Goal: Information Seeking & Learning: Learn about a topic

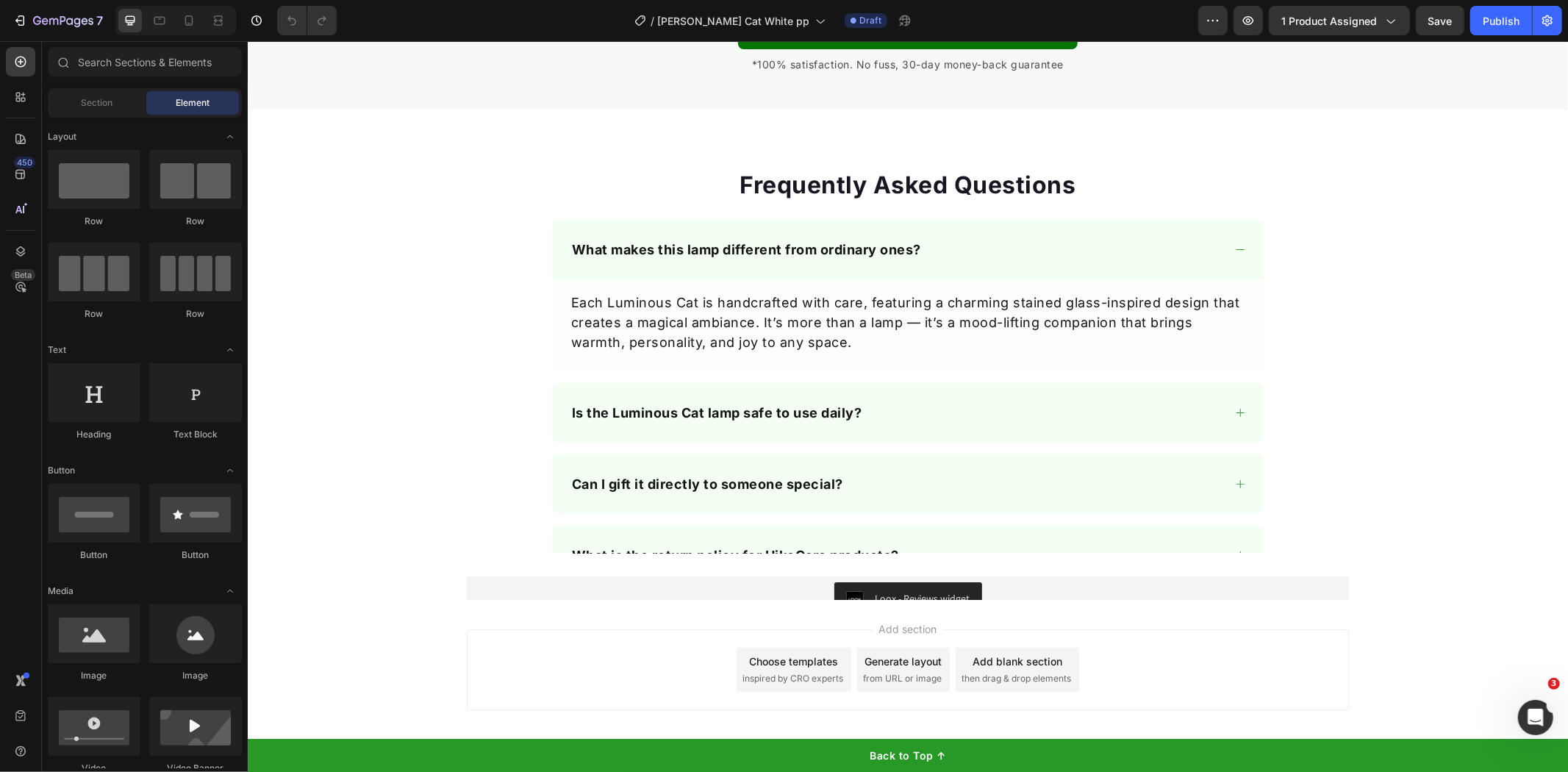
scroll to position [4186, 0]
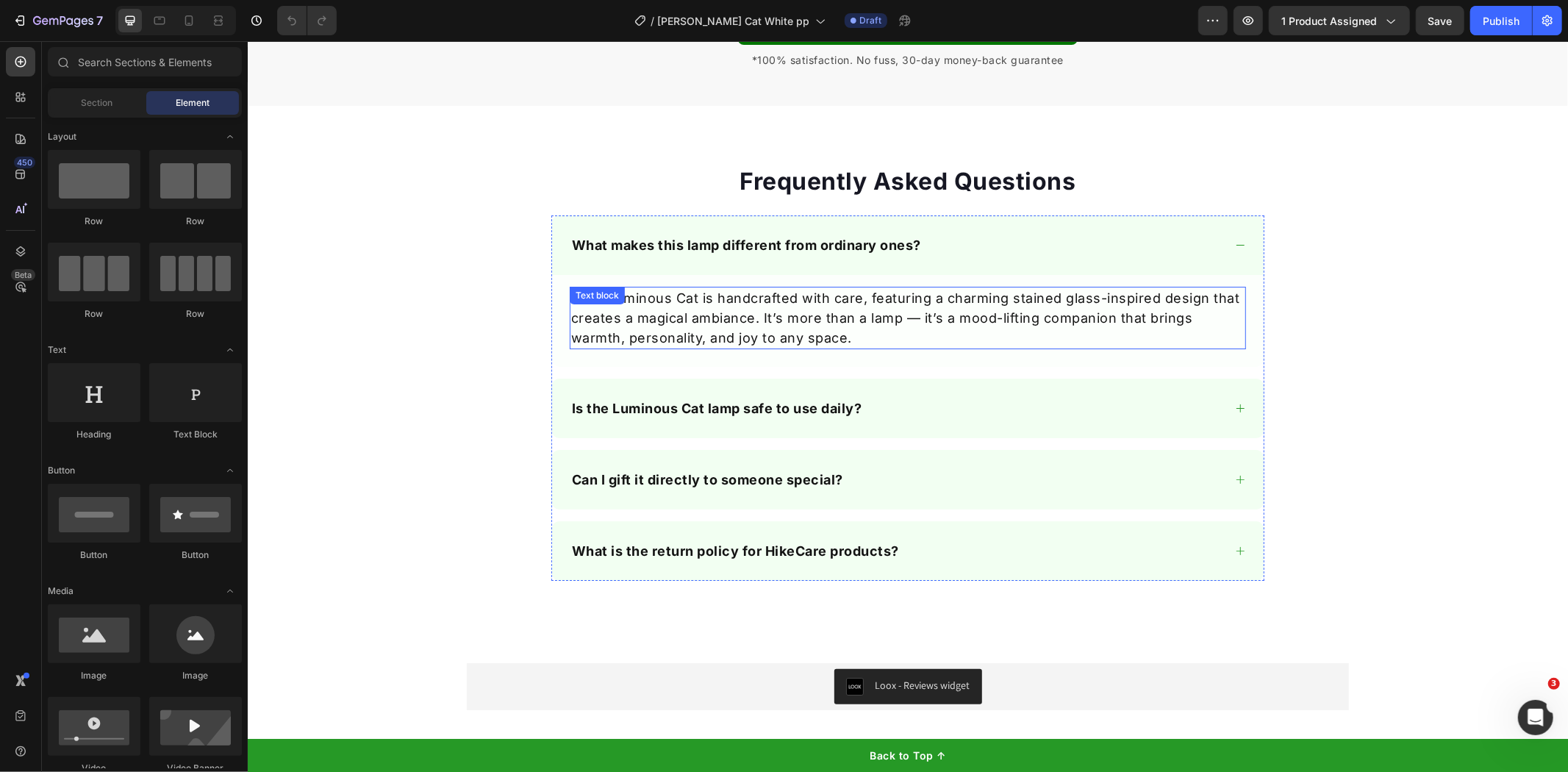
click at [680, 316] on p "Each Luminous Cat is handcrafted with care, featuring a charming stained glass-…" at bounding box center [906, 317] width 673 height 60
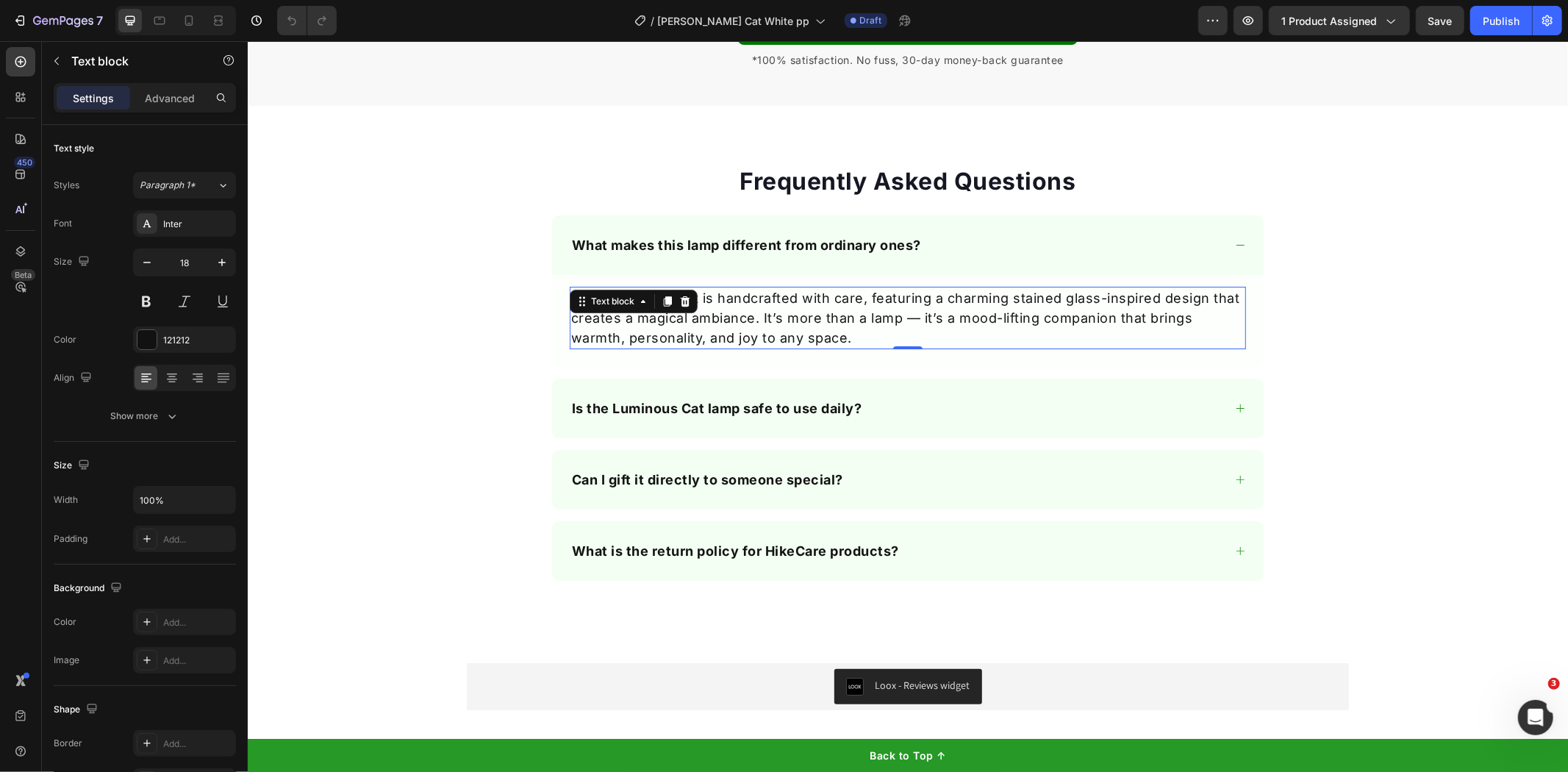
click at [806, 320] on p "Each Luminous Cat is handcrafted with care, featuring a charming stained glass-…" at bounding box center [906, 317] width 673 height 60
click at [590, 302] on p "Each Luminous Cat is handcrafted with care, featuring a charming stained glass-…" at bounding box center [906, 317] width 673 height 60
click at [601, 305] on p "Each Luminous Cat is handcrafted with care, featuring a charming stained glass-…" at bounding box center [906, 317] width 673 height 60
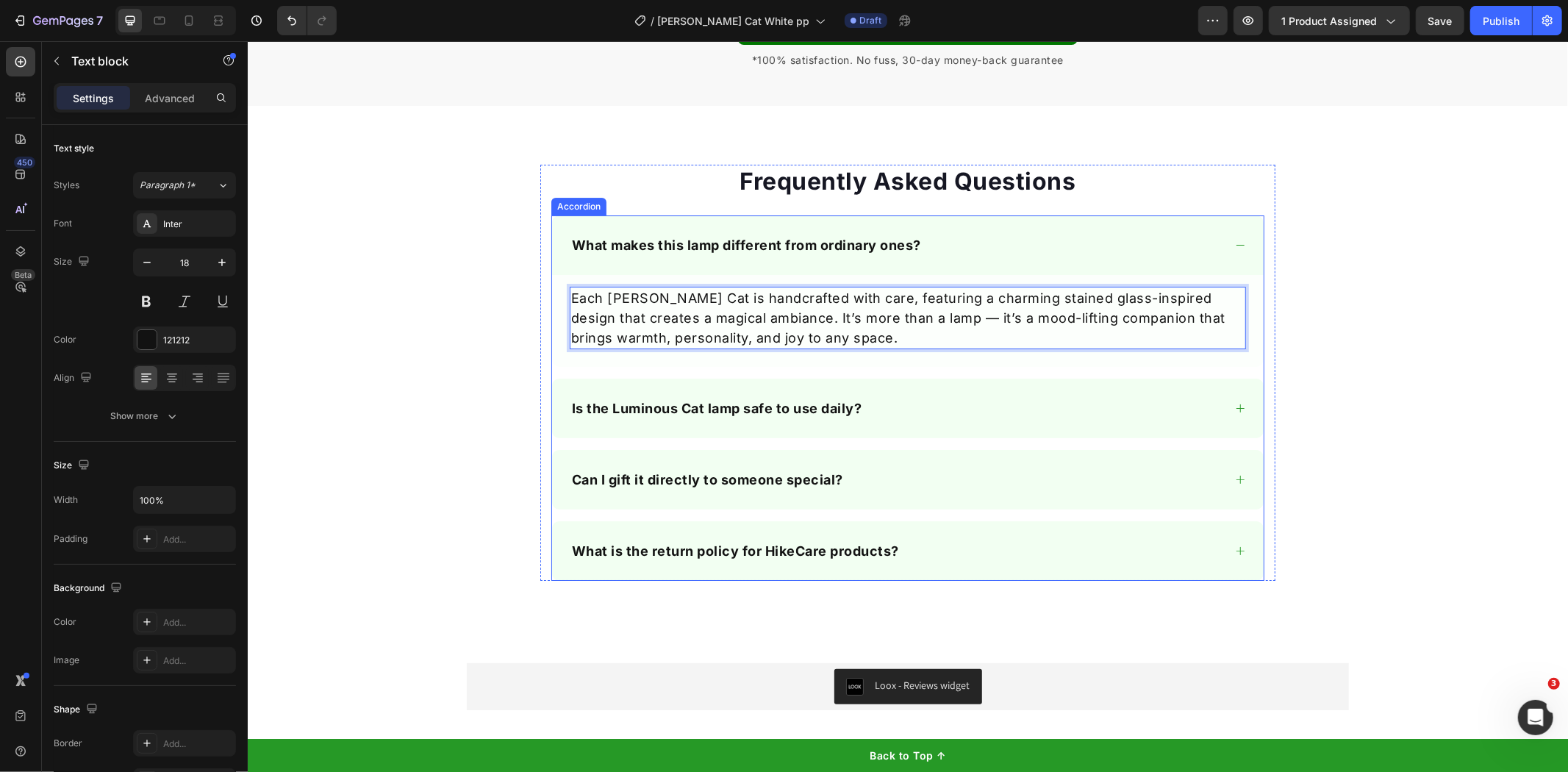
click at [667, 415] on strong "Is the Luminous Cat lamp safe to use daily?" at bounding box center [716, 407] width 290 height 15
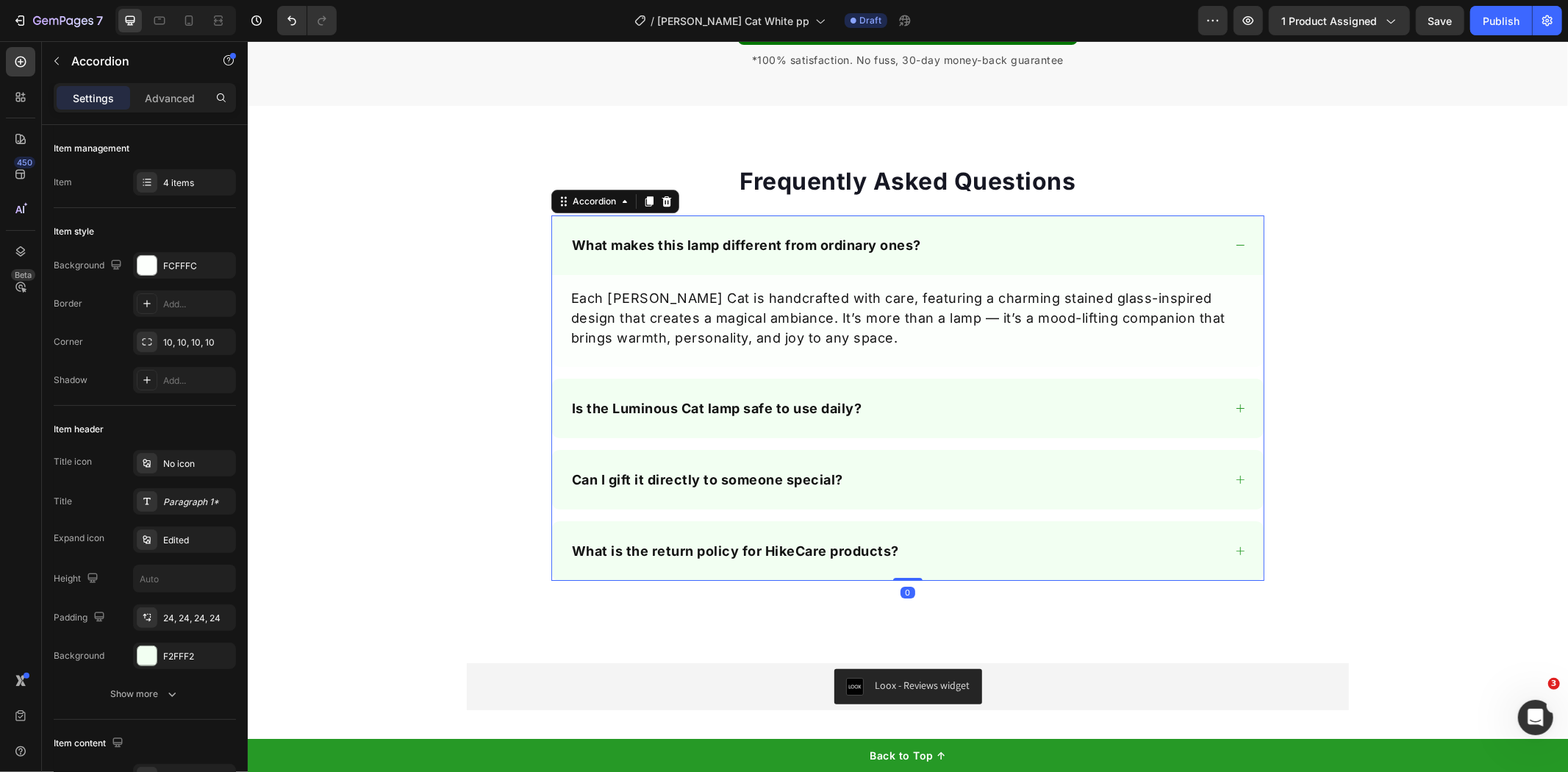
click at [627, 414] on strong "Is the Luminous Cat lamp safe to use daily?" at bounding box center [716, 407] width 290 height 15
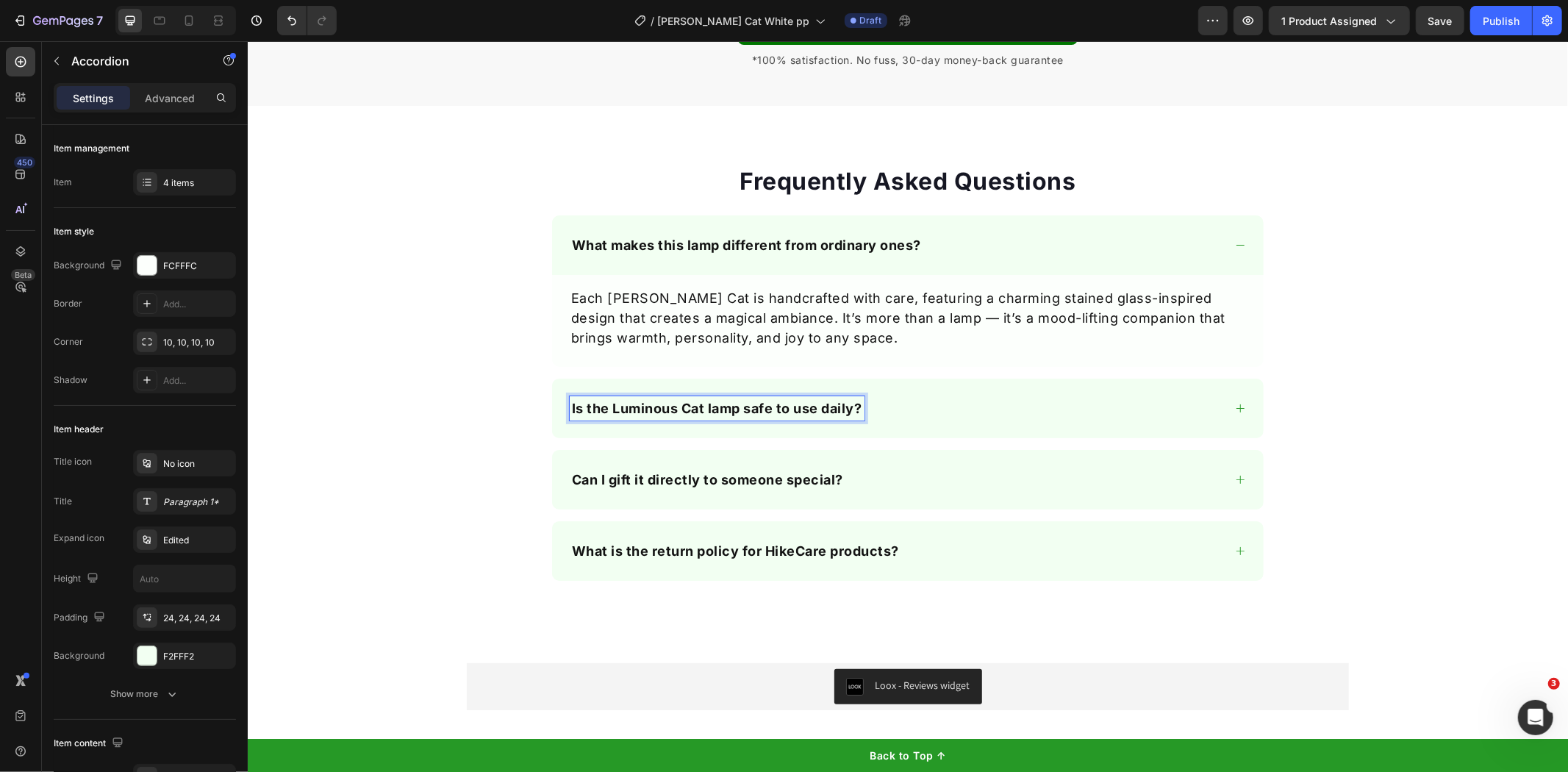
click at [606, 415] on strong "Is the Luminous Cat lamp safe to use daily?" at bounding box center [716, 407] width 290 height 15
click at [951, 437] on div "Is the [PERSON_NAME] Luminous Cat lamp safe to use daily?" at bounding box center [907, 408] width 712 height 60
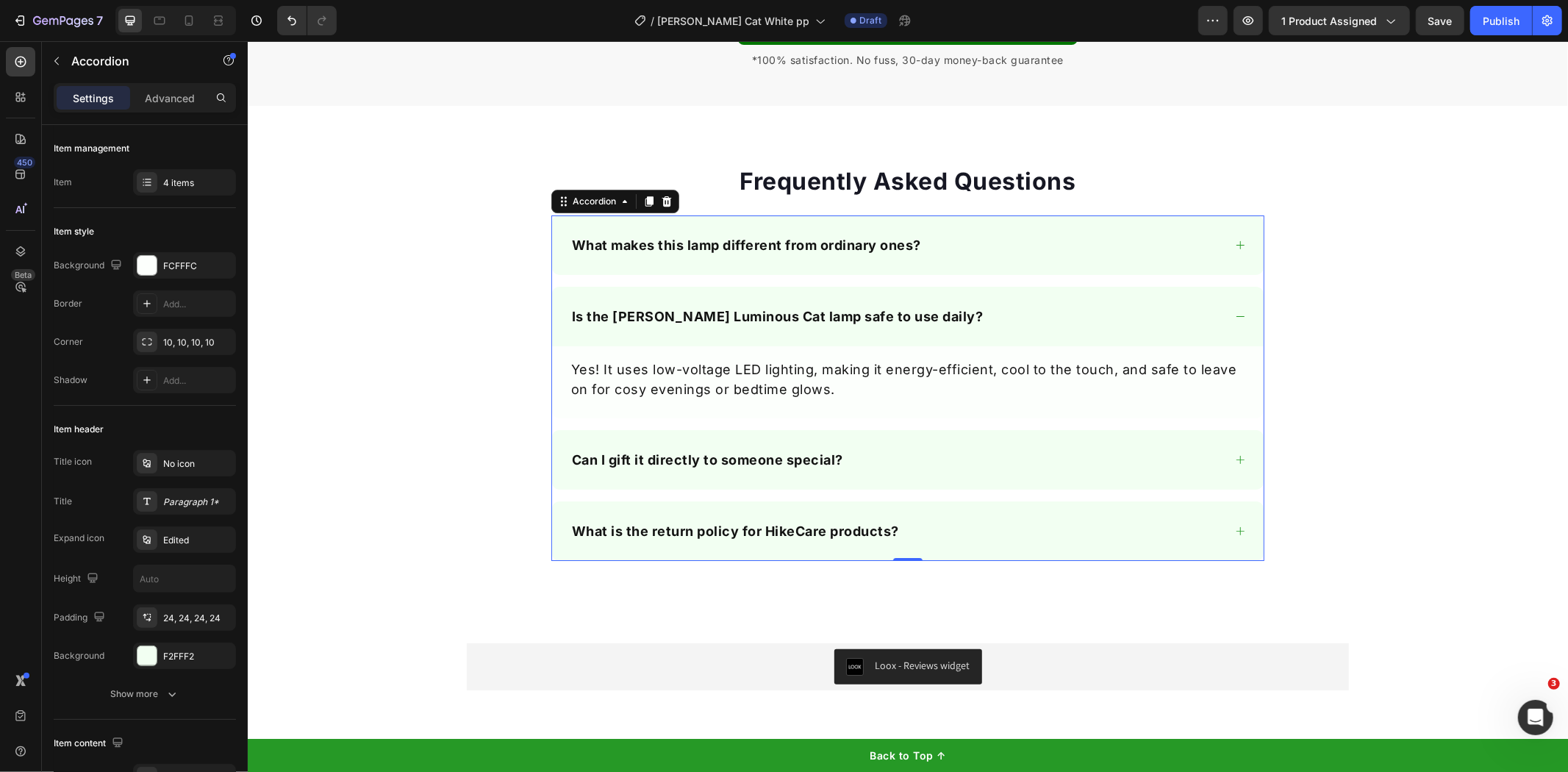
click at [757, 445] on div "Can I gift it directly to someone special?" at bounding box center [907, 459] width 712 height 60
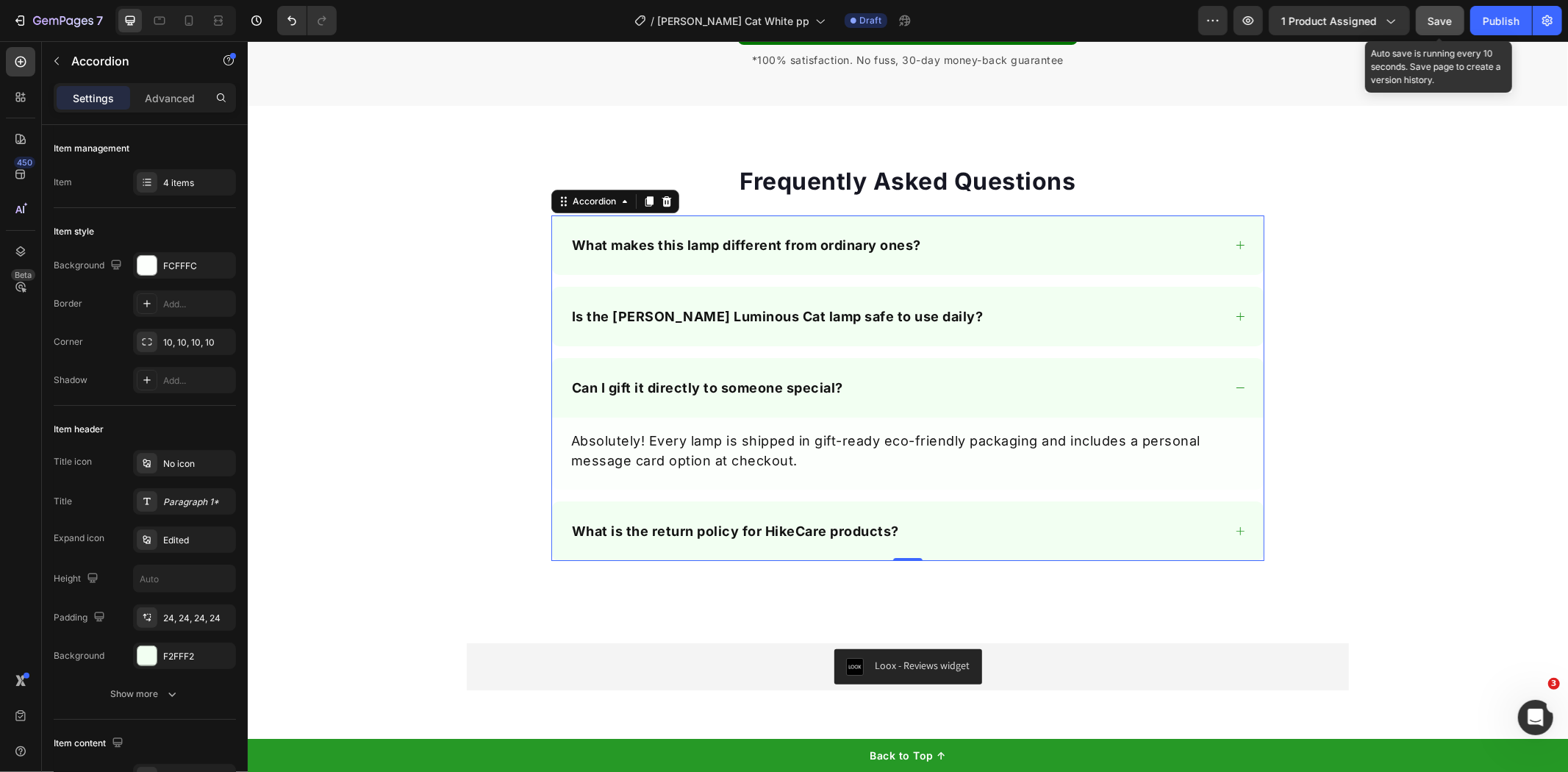
click at [1446, 10] on button "Save" at bounding box center [1440, 20] width 48 height 30
